Goal: Task Accomplishment & Management: Manage account settings

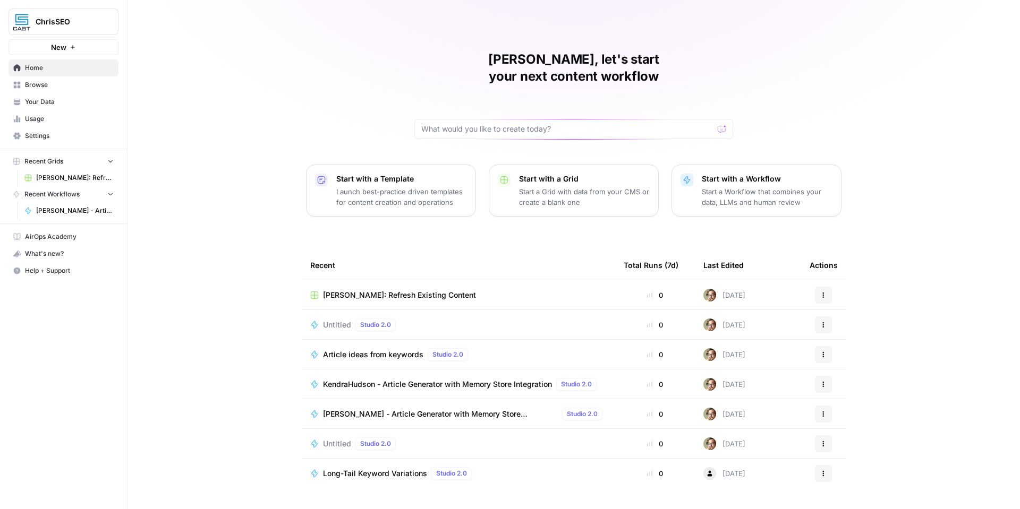
click at [84, 24] on span "ChrisSEO" at bounding box center [68, 21] width 64 height 11
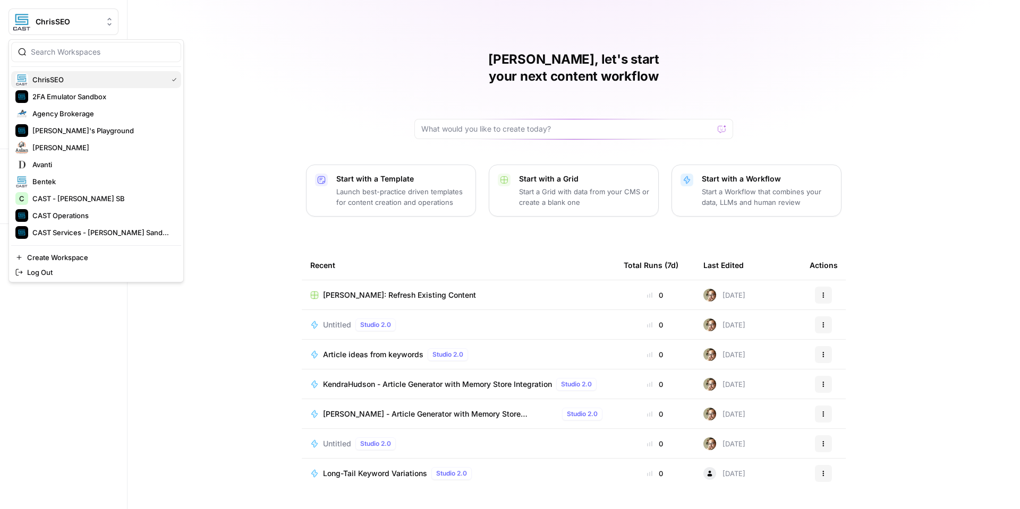
click at [112, 78] on span "ChrisSEO" at bounding box center [97, 79] width 131 height 11
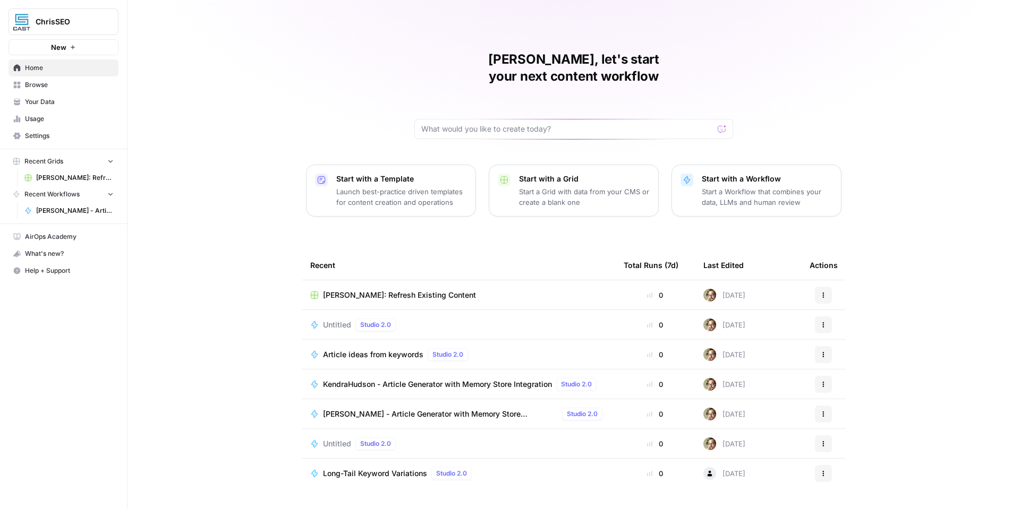
click at [331, 439] on span "Untitled" at bounding box center [337, 444] width 28 height 11
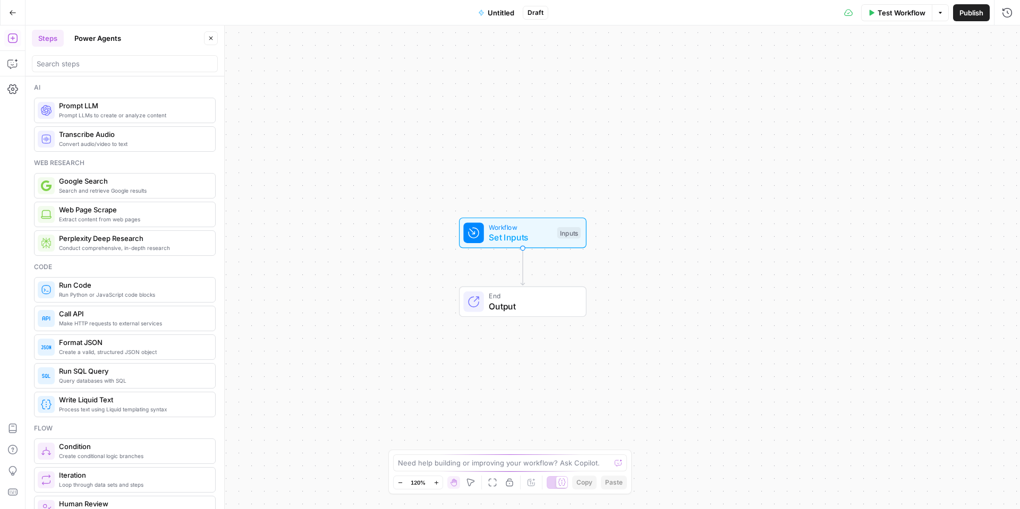
click at [9, 13] on icon "button" at bounding box center [12, 12] width 7 height 7
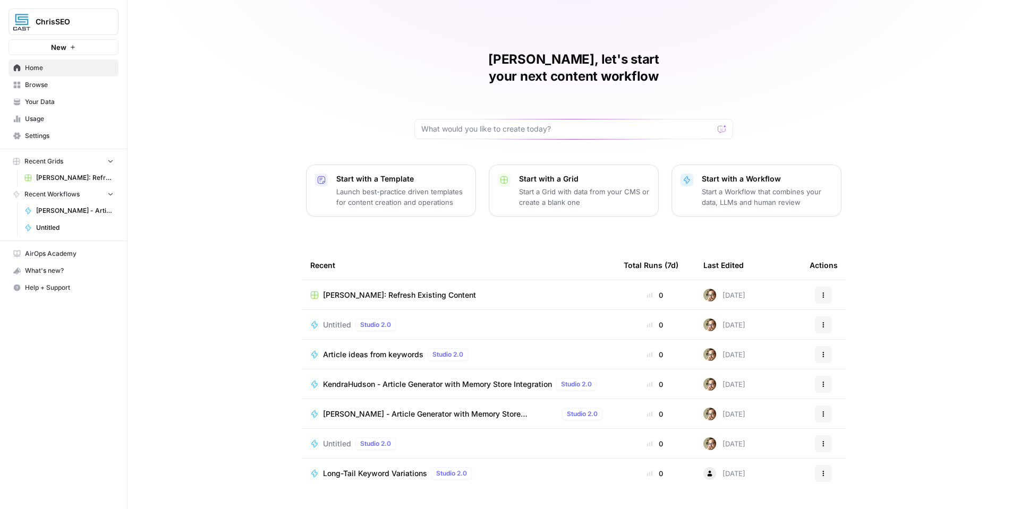
click at [826, 441] on icon "button" at bounding box center [823, 444] width 6 height 6
click at [839, 472] on span "Delete" at bounding box center [878, 476] width 85 height 11
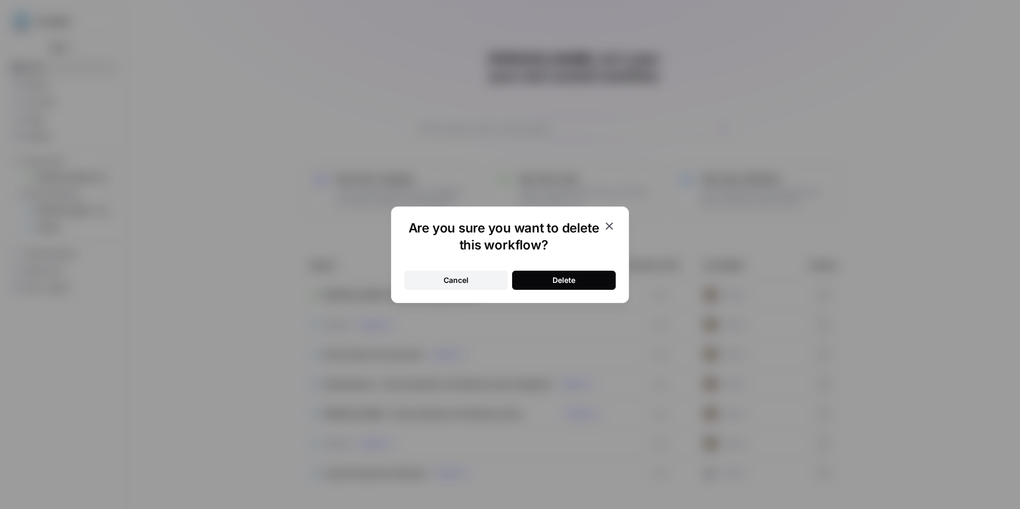
click at [599, 278] on button "Delete" at bounding box center [564, 280] width 104 height 19
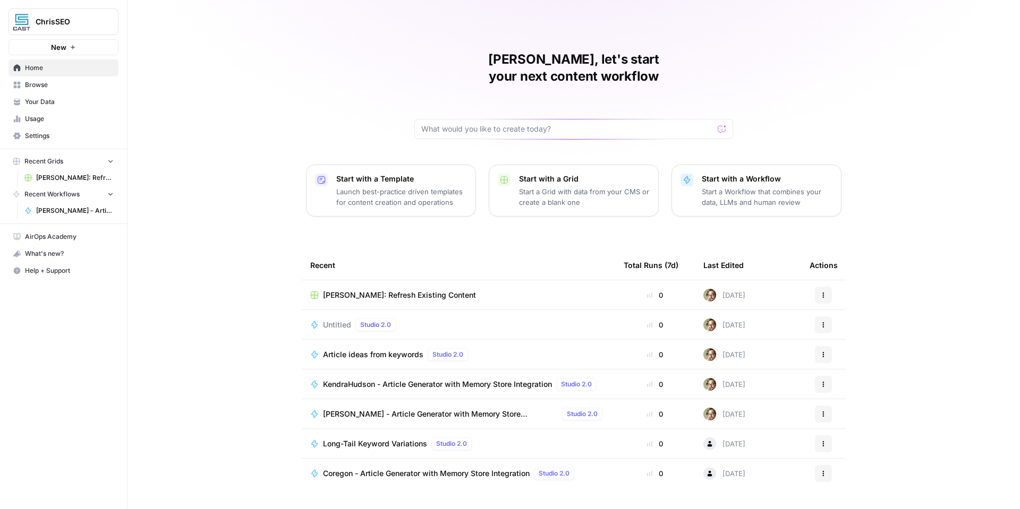
click at [68, 197] on span "Recent Workflows" at bounding box center [51, 195] width 55 height 10
click at [345, 320] on span "Untitled" at bounding box center [337, 325] width 28 height 11
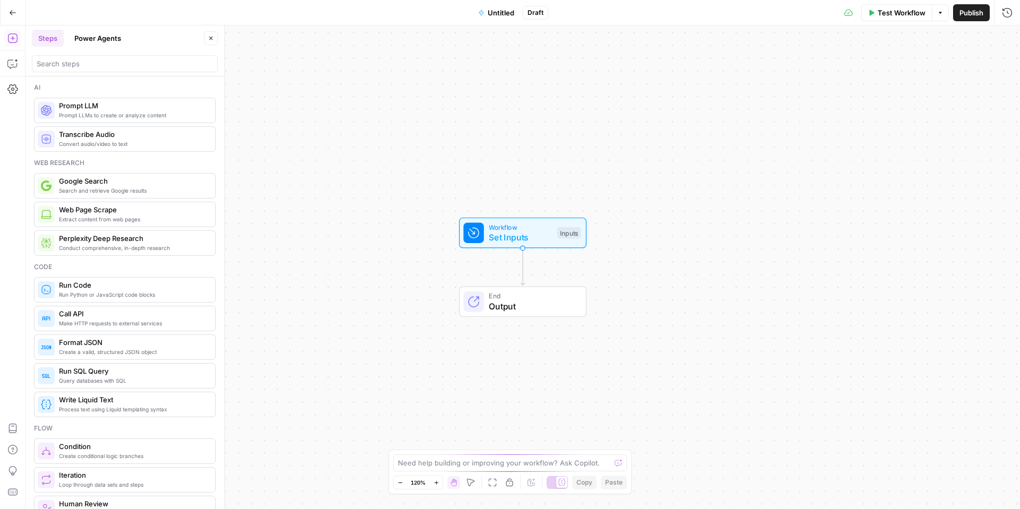
click at [15, 18] on button "Go Back" at bounding box center [12, 12] width 19 height 19
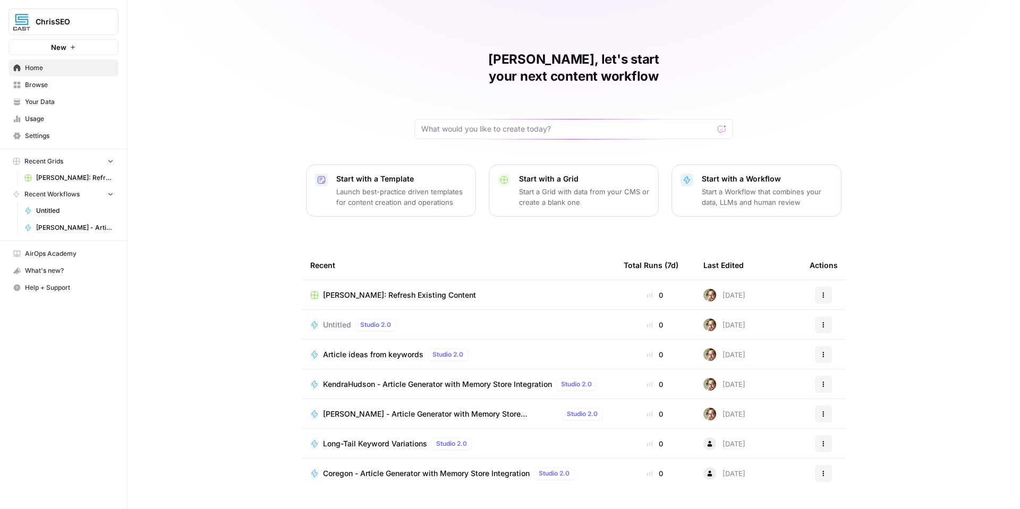
click at [828, 317] on button "Actions" at bounding box center [823, 325] width 17 height 17
click at [838, 357] on span "Delete" at bounding box center [878, 357] width 85 height 11
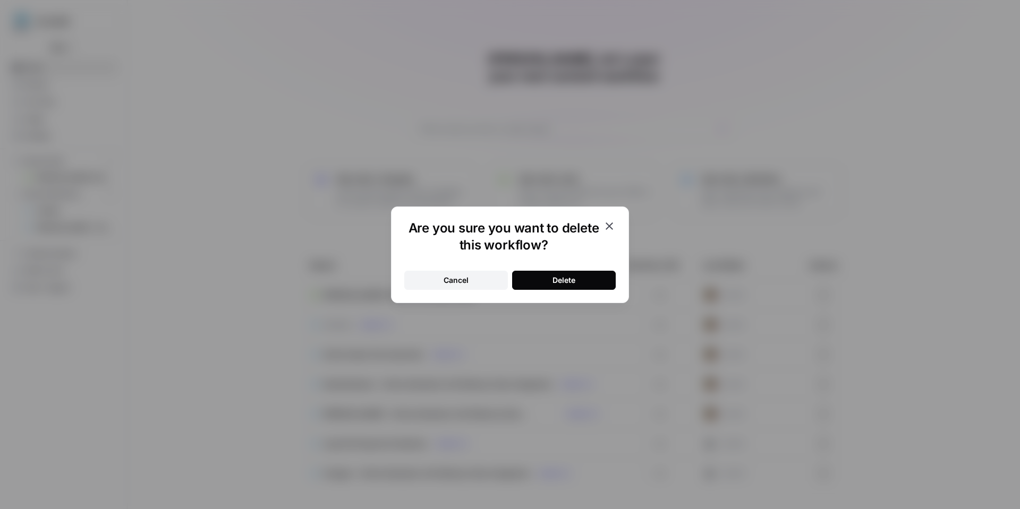
click at [575, 283] on div "Delete" at bounding box center [563, 280] width 23 height 11
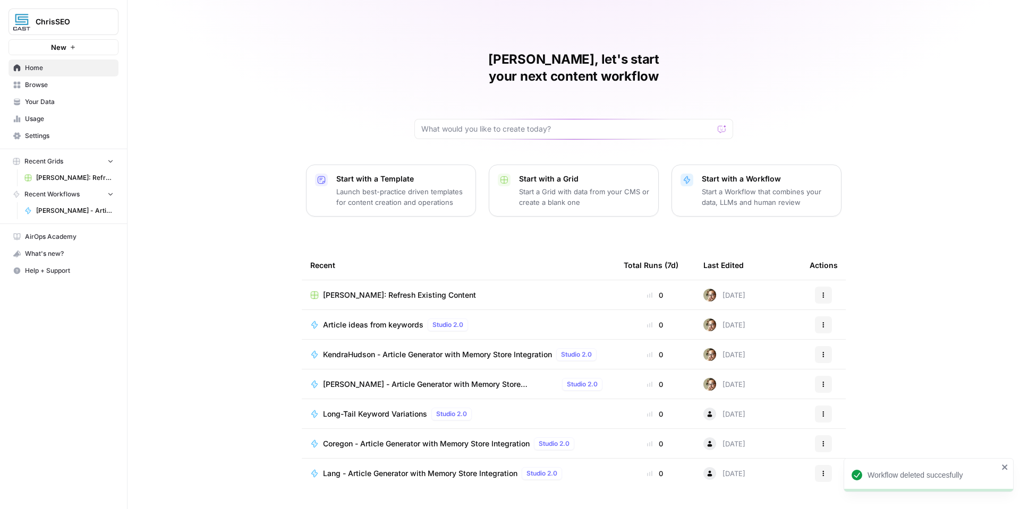
click at [65, 23] on span "ChrisSEO" at bounding box center [68, 21] width 64 height 11
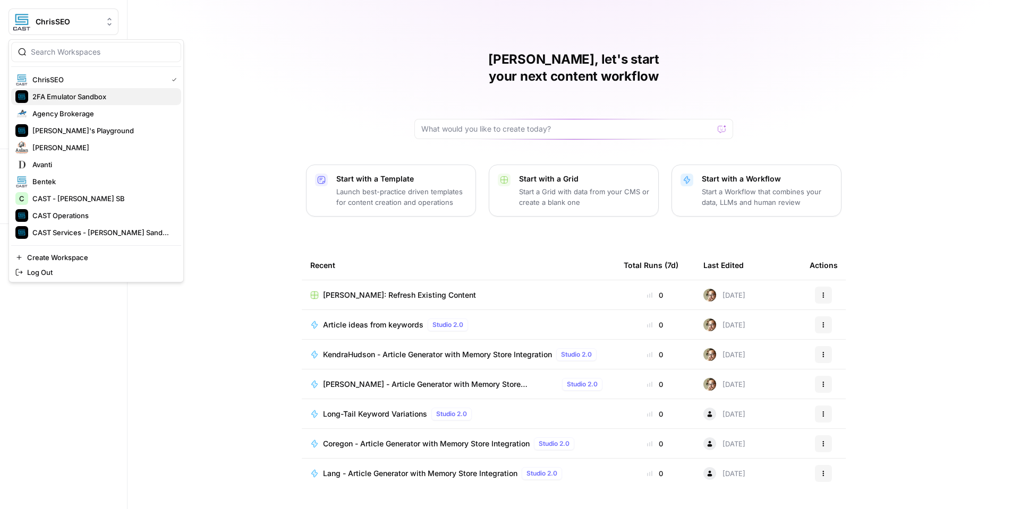
click at [92, 97] on span "2FA Emulator Sandbox" at bounding box center [102, 96] width 140 height 11
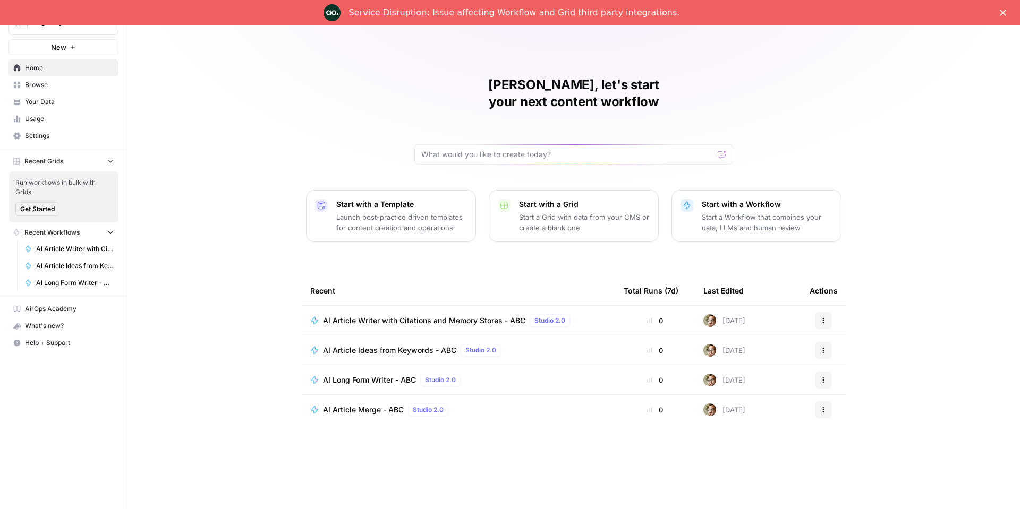
click at [1002, 12] on polygon "Close" at bounding box center [1003, 13] width 6 height 6
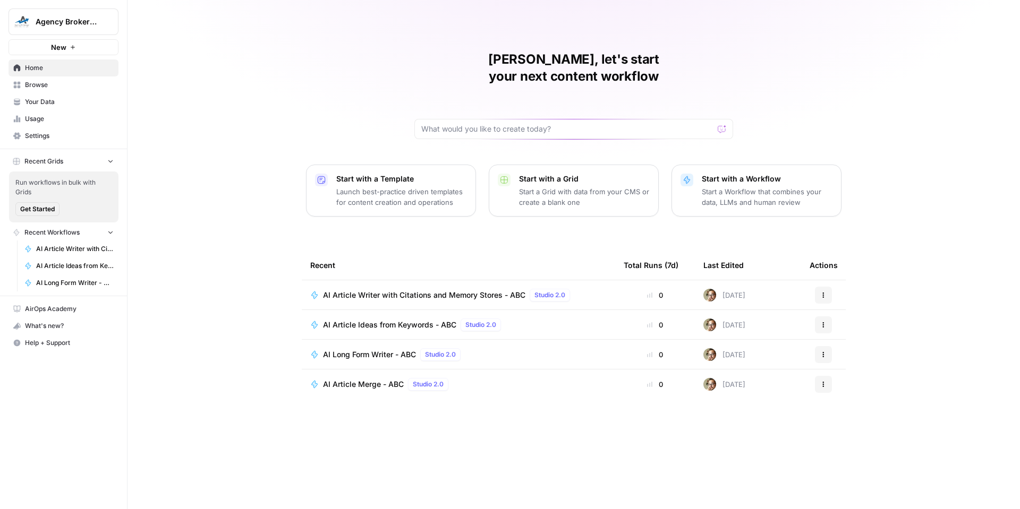
click at [59, 26] on span "Agency Brokerage" at bounding box center [68, 21] width 64 height 11
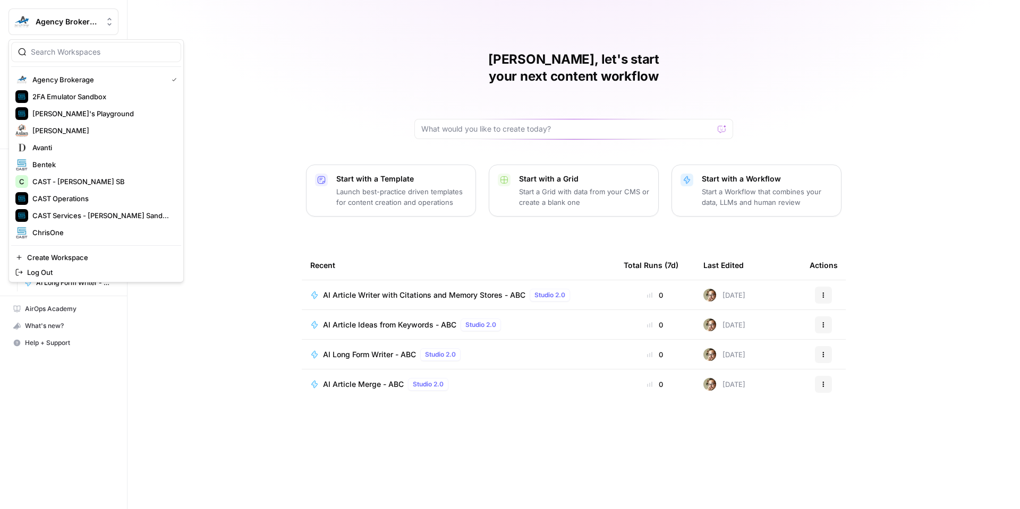
click at [295, 59] on div "Marc, let's start your next content workflow Start with a Template Launch best-…" at bounding box center [573, 254] width 892 height 509
